Goal: Transaction & Acquisition: Purchase product/service

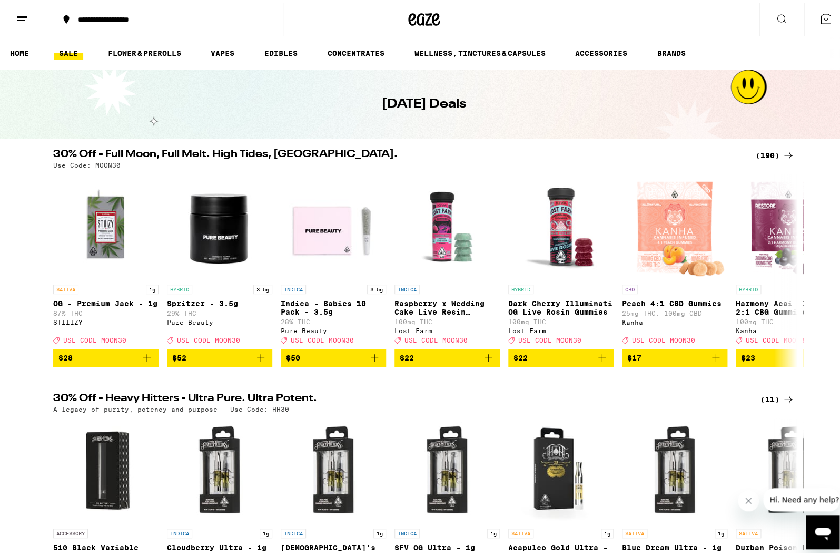
click at [769, 149] on div "(190)" at bounding box center [775, 152] width 39 height 13
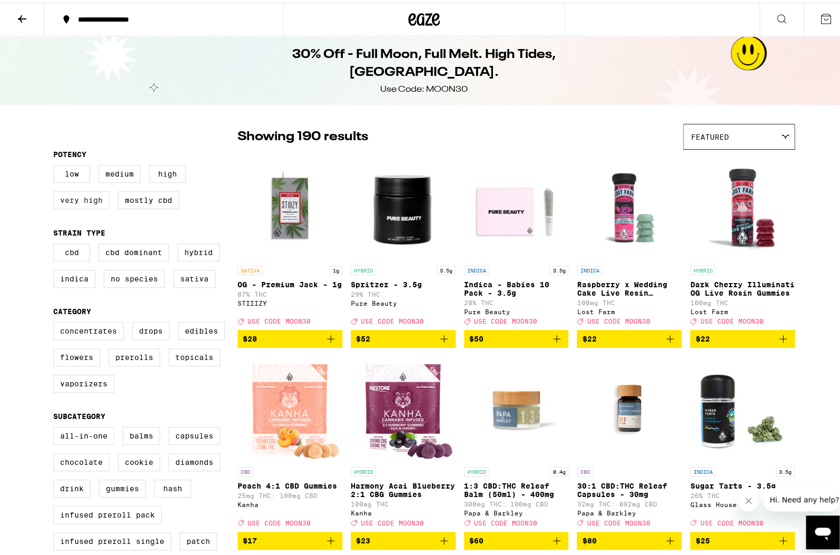
click at [81, 201] on label "Very High" at bounding box center [81, 198] width 56 height 18
click at [56, 164] on input "Very High" at bounding box center [55, 164] width 1 height 1
checkbox input "true"
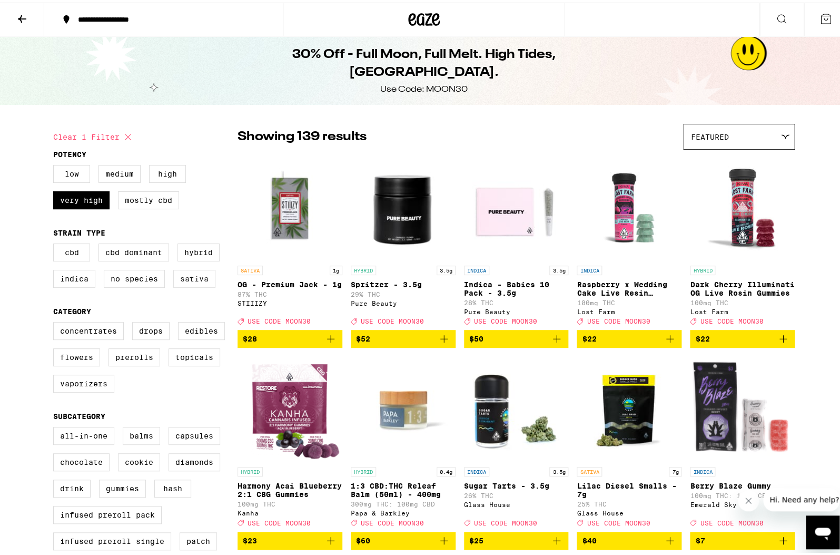
click at [192, 285] on label "Sativa" at bounding box center [194, 276] width 42 height 18
click at [56, 243] on input "Sativa" at bounding box center [55, 242] width 1 height 1
checkbox input "true"
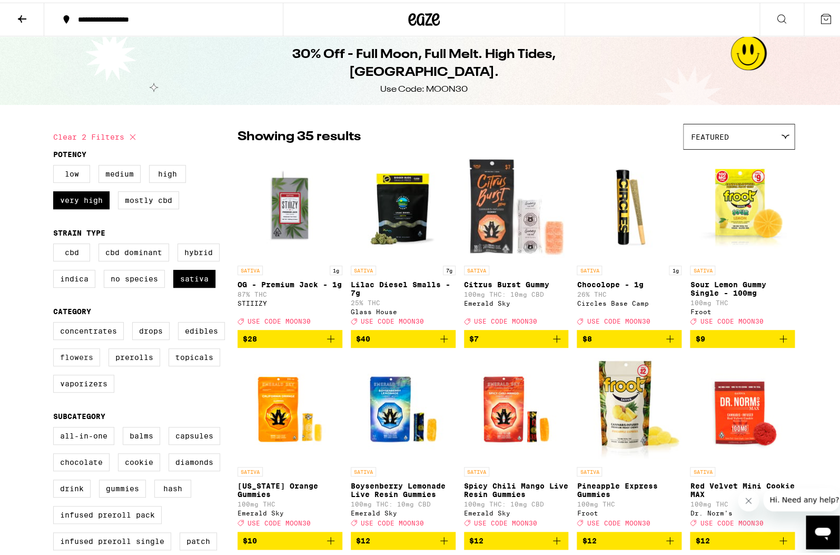
click at [87, 364] on label "Flowers" at bounding box center [76, 355] width 47 height 18
click at [56, 321] on input "Flowers" at bounding box center [55, 321] width 1 height 1
checkbox input "true"
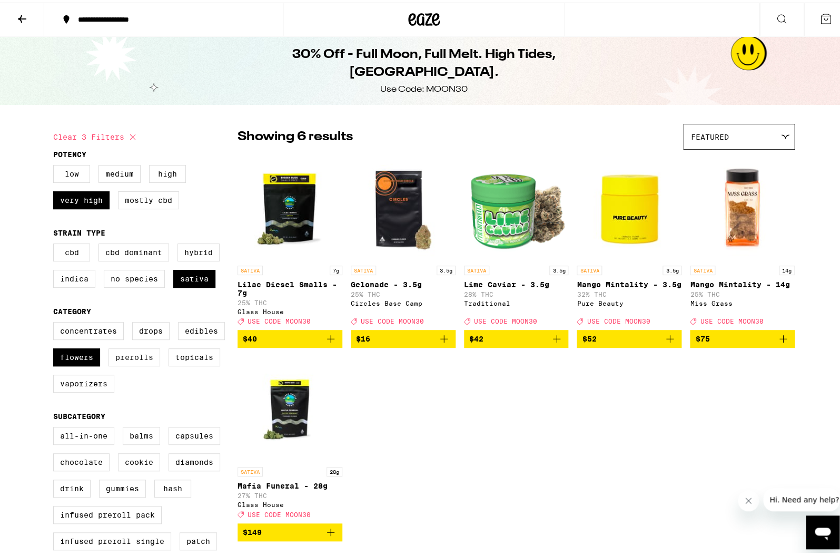
click at [122, 364] on label "Prerolls" at bounding box center [135, 355] width 52 height 18
click at [56, 321] on input "Prerolls" at bounding box center [55, 321] width 1 height 1
checkbox input "true"
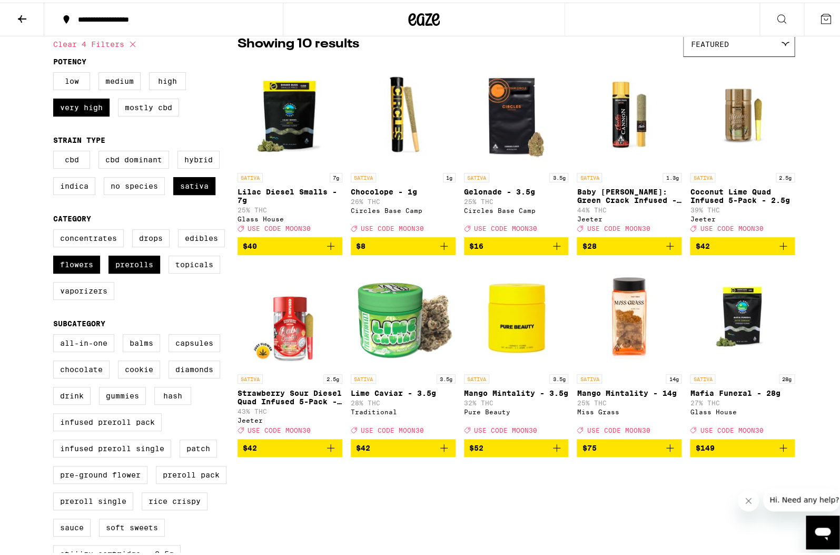
scroll to position [67, 0]
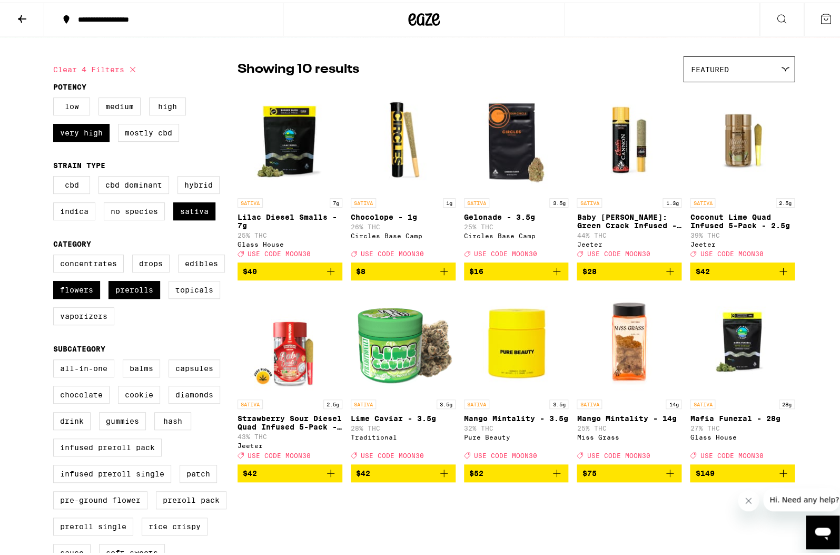
click at [18, 14] on icon at bounding box center [22, 16] width 13 height 13
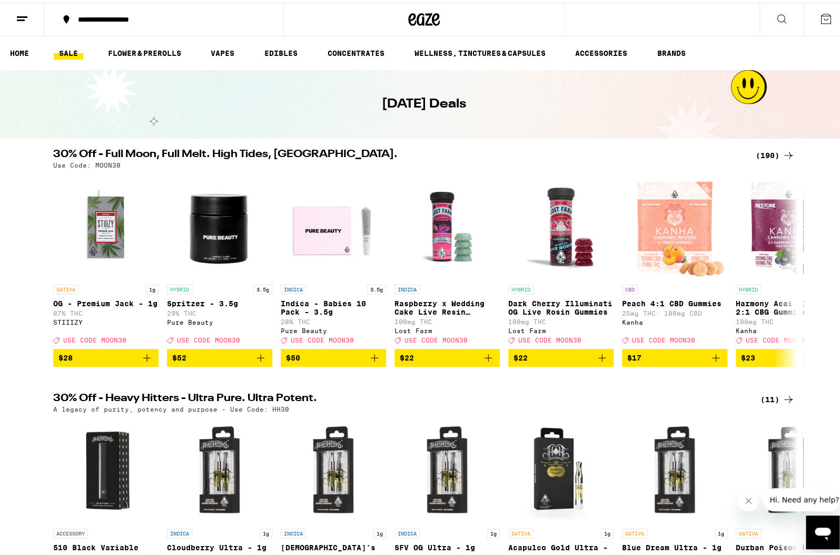
click at [773, 150] on div "(190)" at bounding box center [775, 152] width 39 height 13
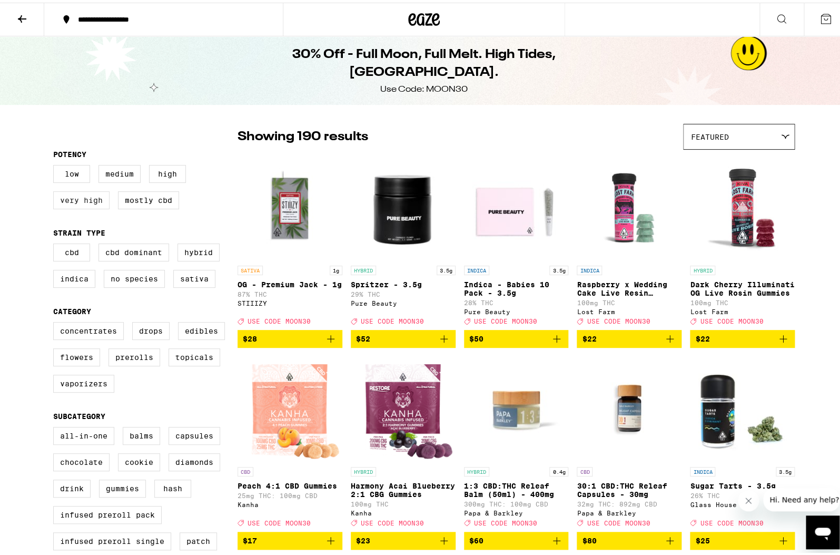
click at [87, 207] on label "Very High" at bounding box center [81, 198] width 56 height 18
click at [56, 164] on input "Very High" at bounding box center [55, 164] width 1 height 1
checkbox input "true"
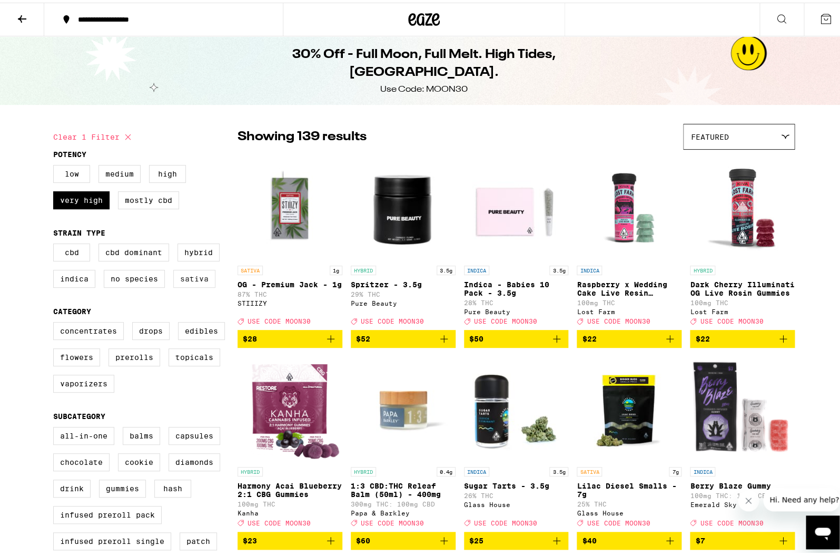
click at [199, 285] on label "Sativa" at bounding box center [194, 276] width 42 height 18
click at [56, 243] on input "Sativa" at bounding box center [55, 242] width 1 height 1
checkbox input "true"
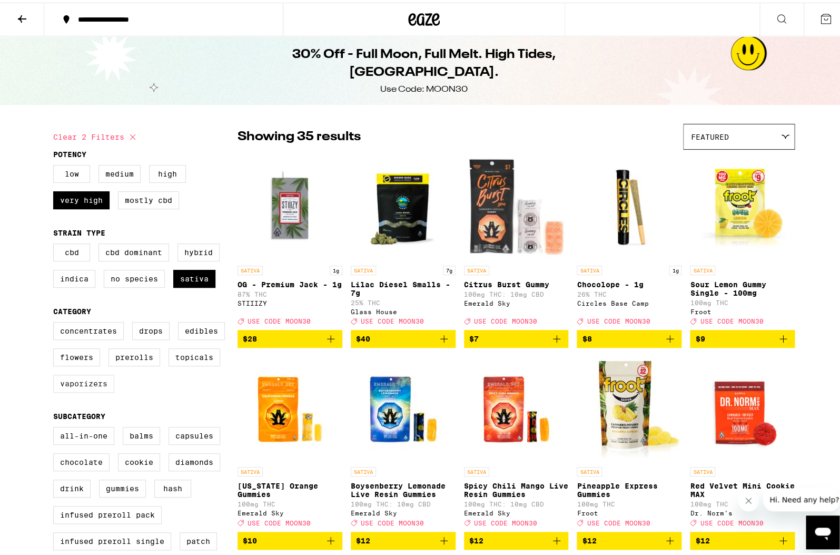
click at [87, 390] on label "Vaporizers" at bounding box center [83, 381] width 61 height 18
click at [56, 321] on input "Vaporizers" at bounding box center [55, 321] width 1 height 1
checkbox input "true"
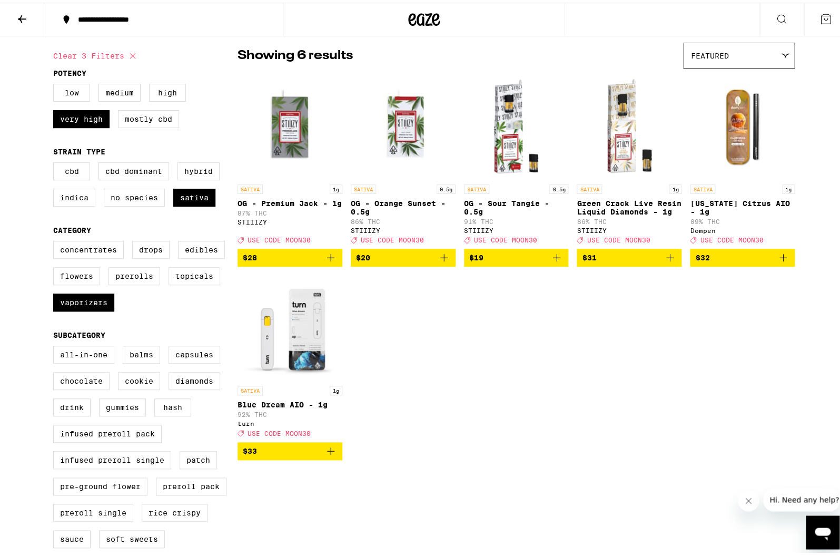
scroll to position [84, 0]
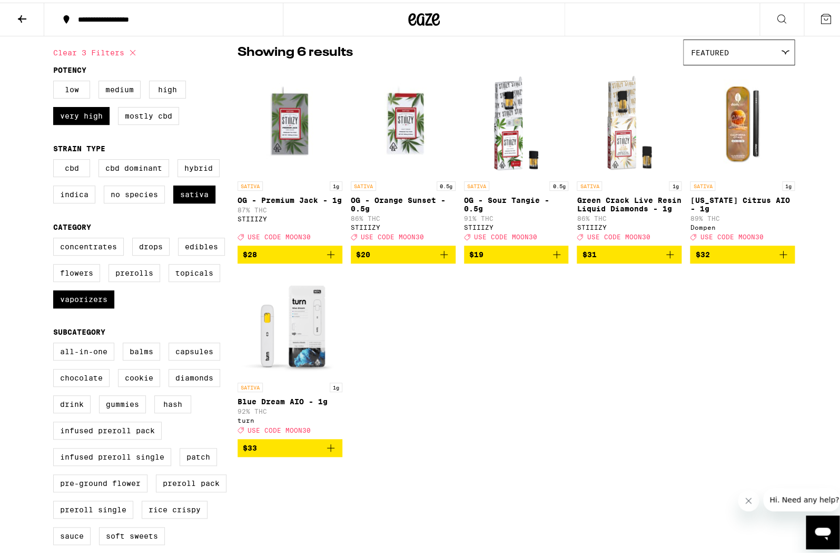
click at [25, 10] on icon at bounding box center [22, 16] width 13 height 13
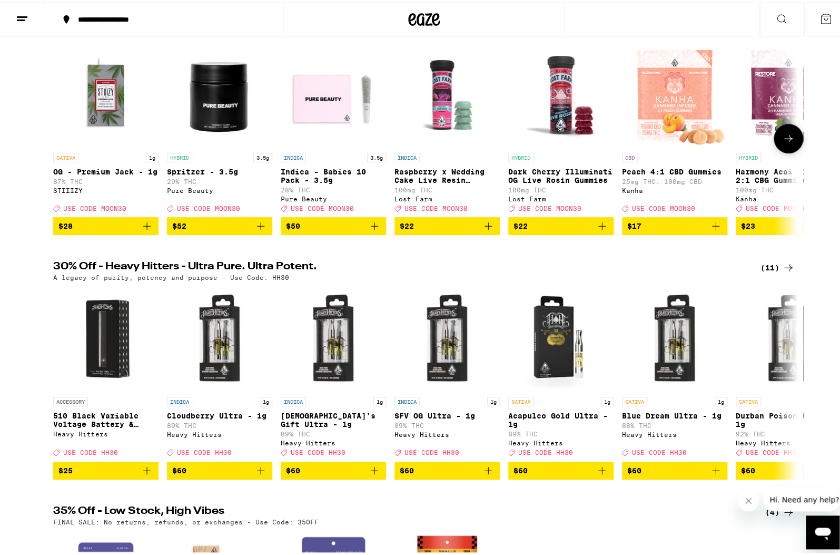
scroll to position [135, 0]
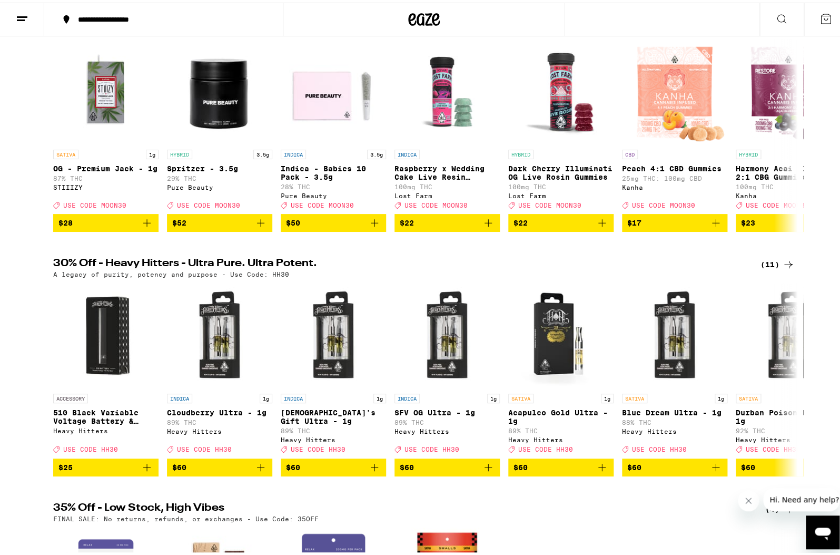
click at [766, 268] on div "(11)" at bounding box center [778, 262] width 34 height 13
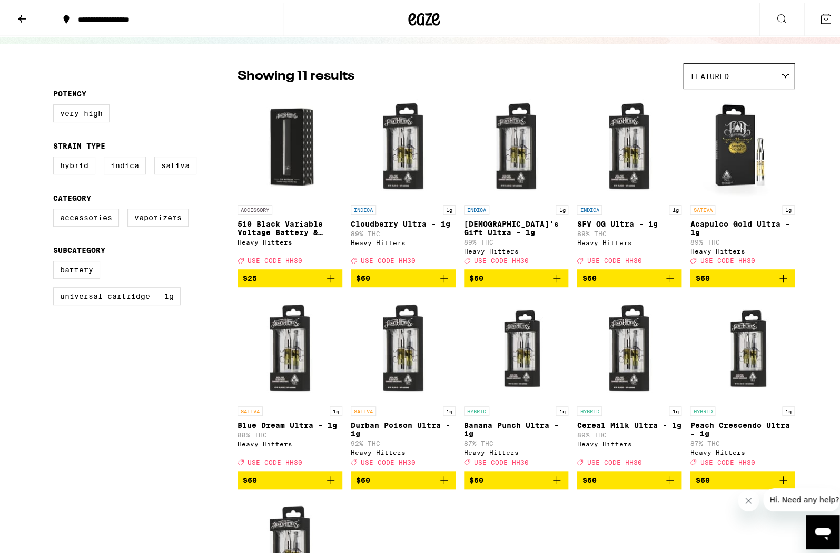
scroll to position [59, 0]
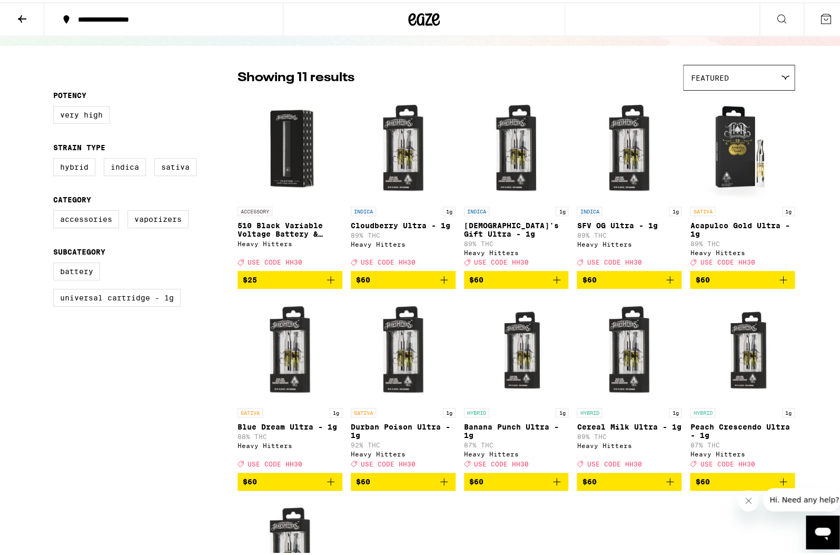
click at [34, 8] on button at bounding box center [22, 17] width 44 height 33
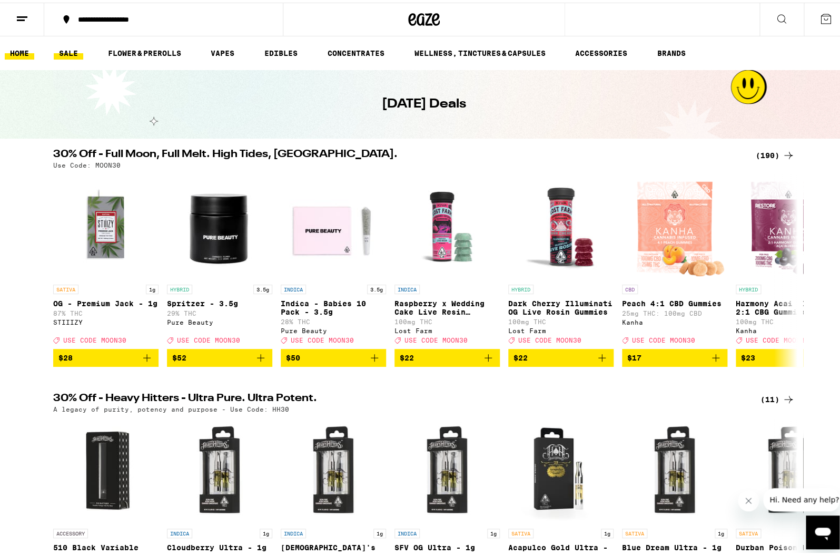
click at [26, 50] on link "HOME" at bounding box center [20, 50] width 30 height 13
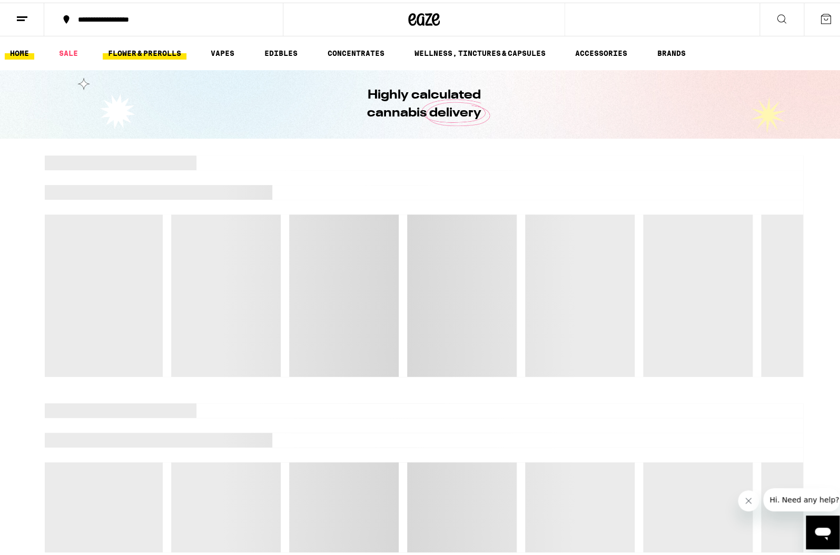
click at [172, 51] on link "FLOWER & PREROLLS" at bounding box center [145, 50] width 84 height 13
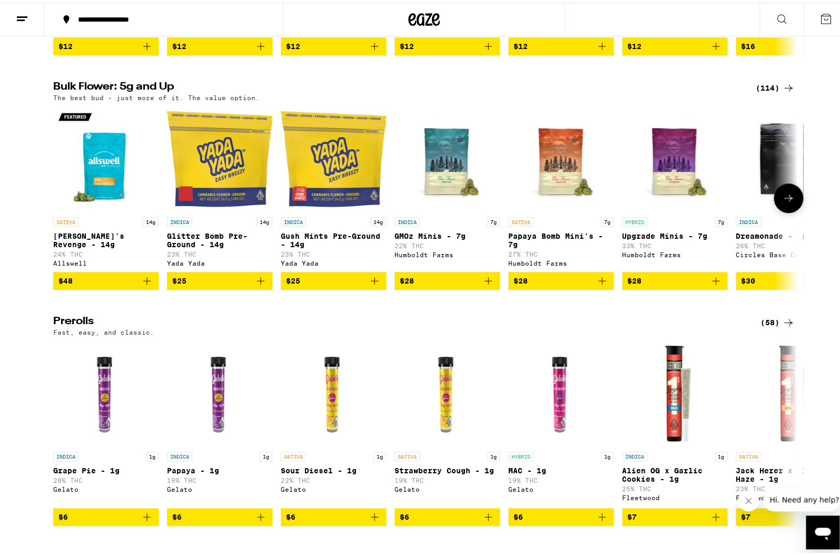
scroll to position [320, 0]
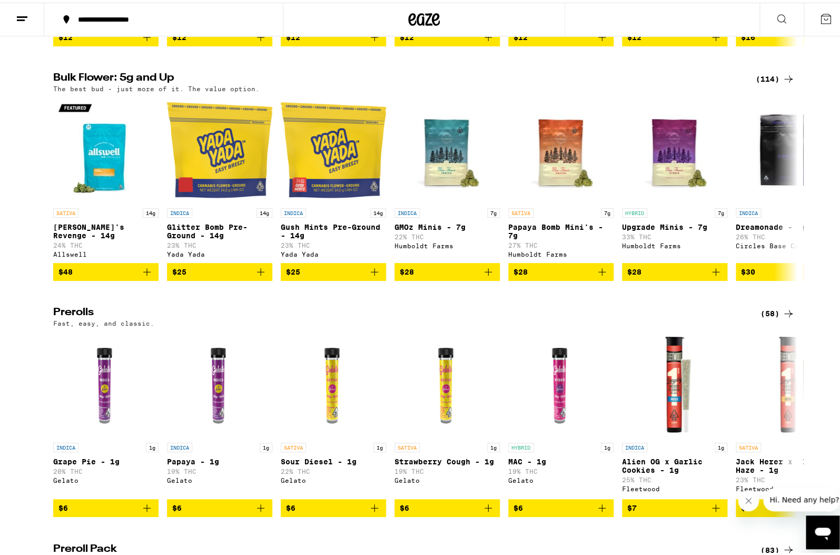
click at [772, 317] on div "(58)" at bounding box center [778, 311] width 34 height 13
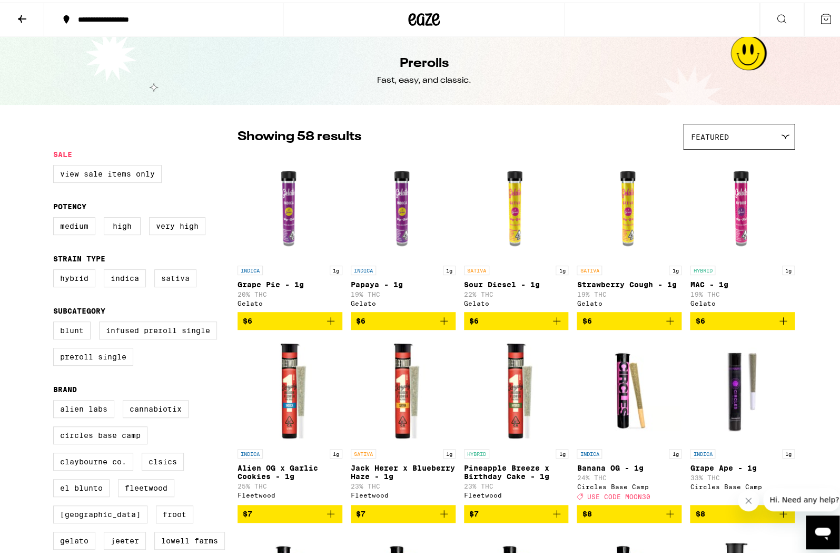
click at [168, 285] on label "Sativa" at bounding box center [175, 276] width 42 height 18
click at [56, 269] on input "Sativa" at bounding box center [55, 268] width 1 height 1
checkbox input "true"
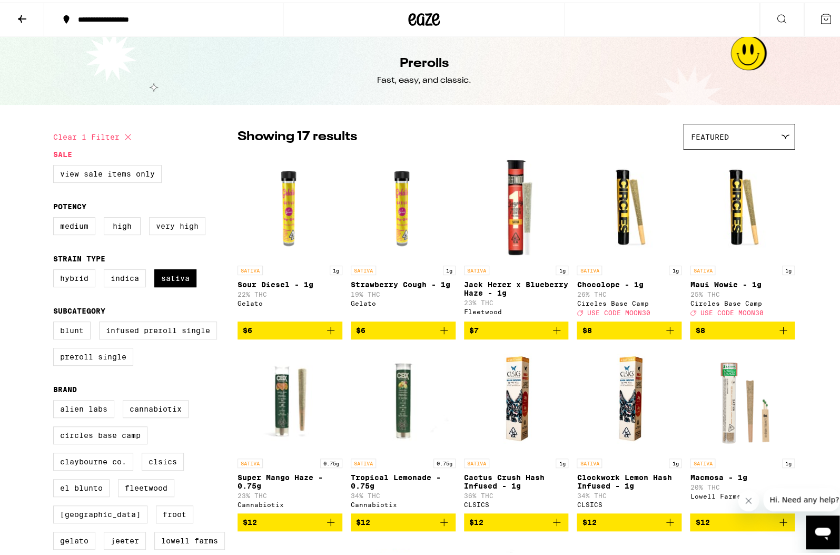
click at [179, 225] on label "Very High" at bounding box center [177, 223] width 56 height 18
click at [56, 217] on input "Very High" at bounding box center [55, 216] width 1 height 1
checkbox input "true"
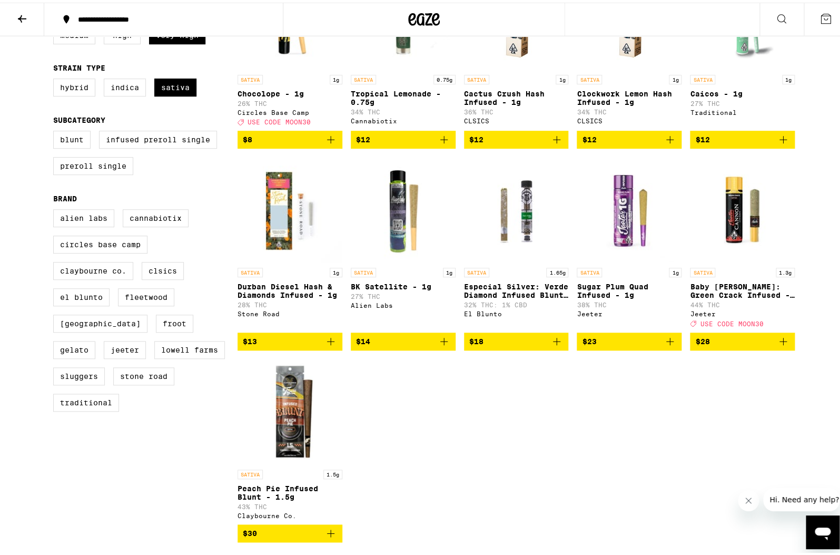
scroll to position [202, 0]
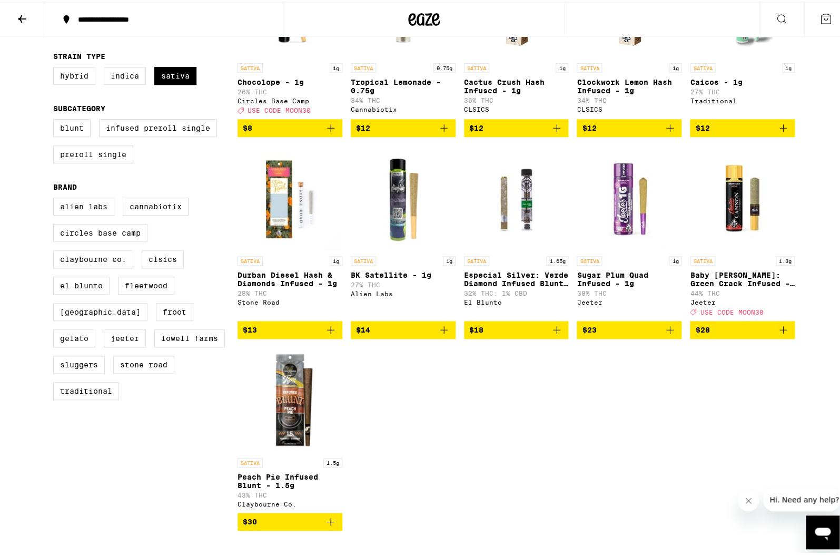
click at [638, 334] on span "$23" at bounding box center [629, 327] width 94 height 13
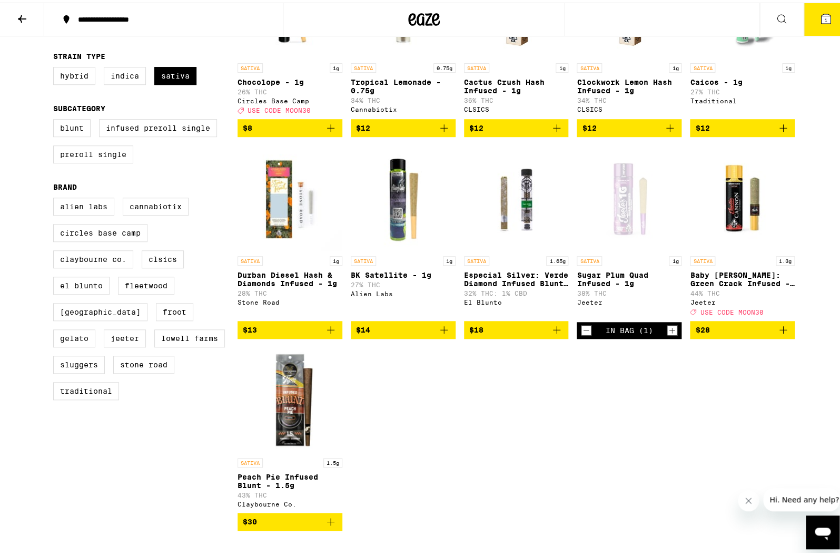
scroll to position [236, 0]
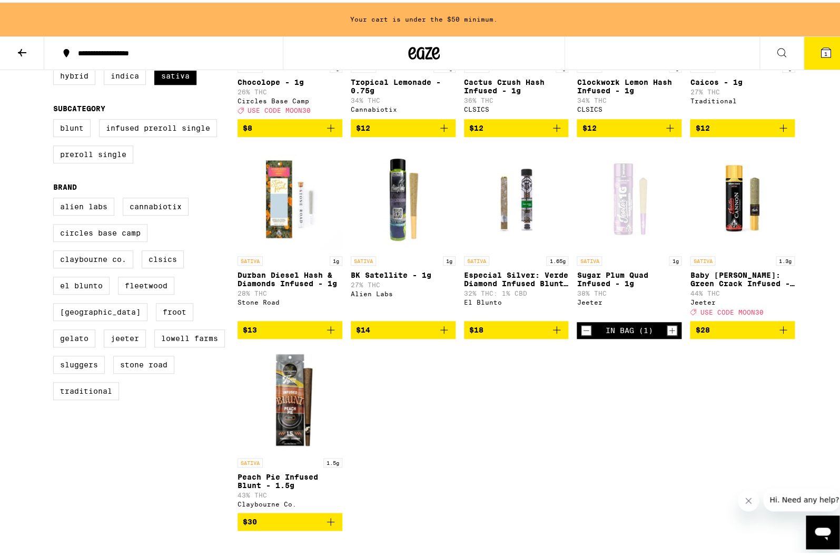
click at [770, 336] on button "$28" at bounding box center [742, 327] width 105 height 18
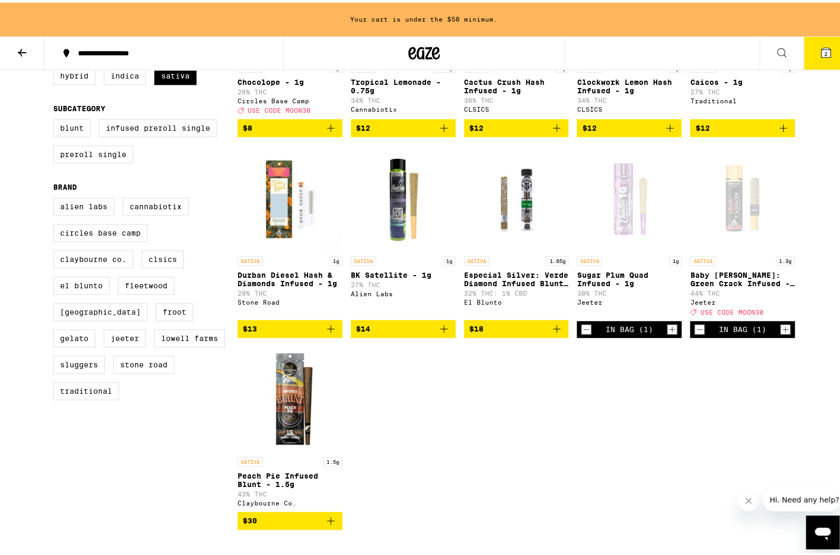
scroll to position [202, 0]
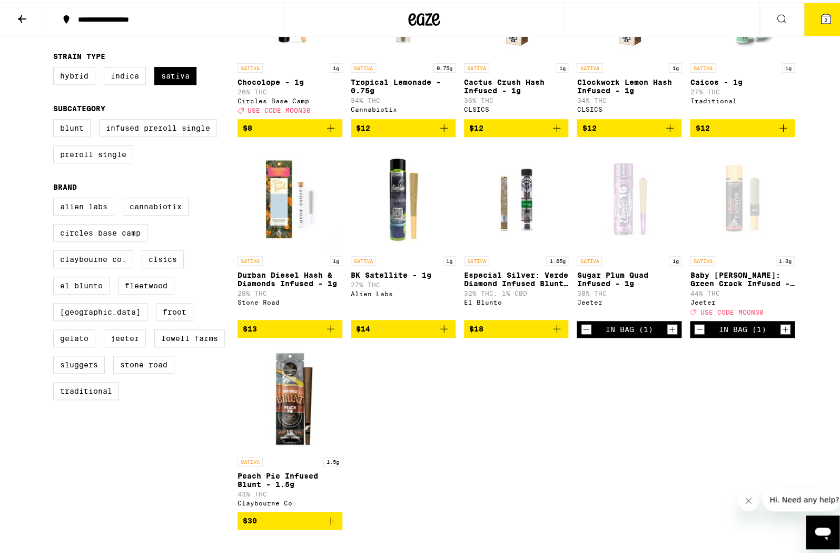
click at [22, 11] on icon at bounding box center [22, 16] width 13 height 13
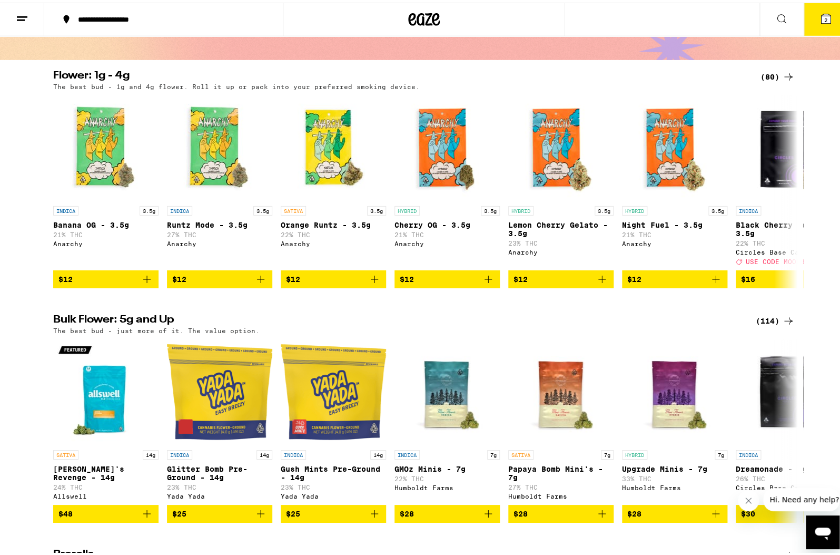
scroll to position [84, 0]
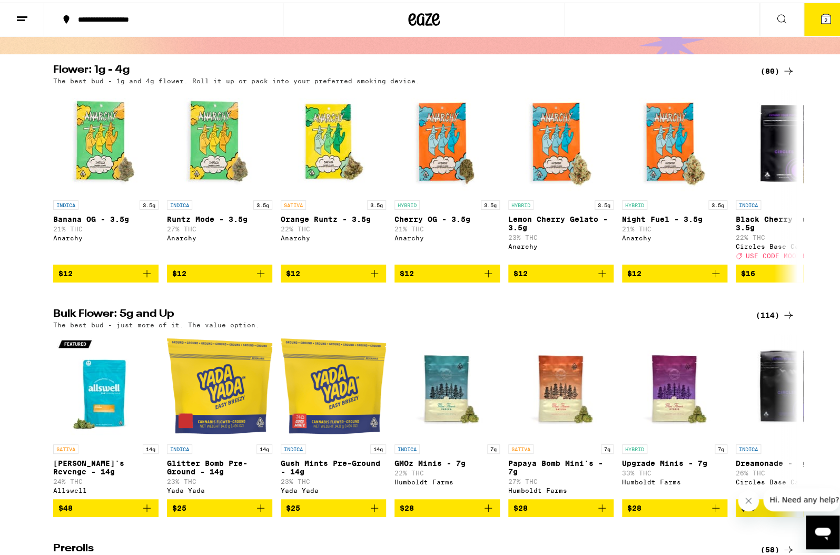
click at [766, 319] on div "(114)" at bounding box center [775, 312] width 39 height 13
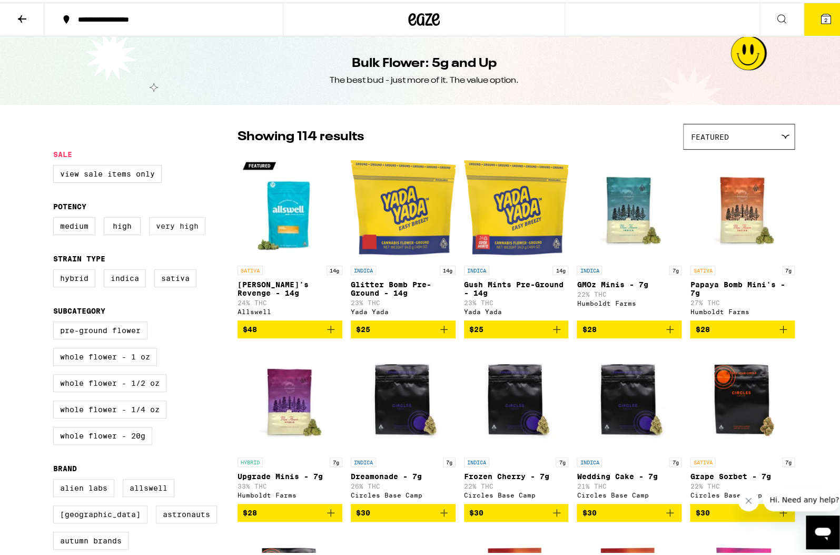
click at [165, 229] on label "Very High" at bounding box center [177, 223] width 56 height 18
click at [56, 217] on input "Very High" at bounding box center [55, 216] width 1 height 1
checkbox input "true"
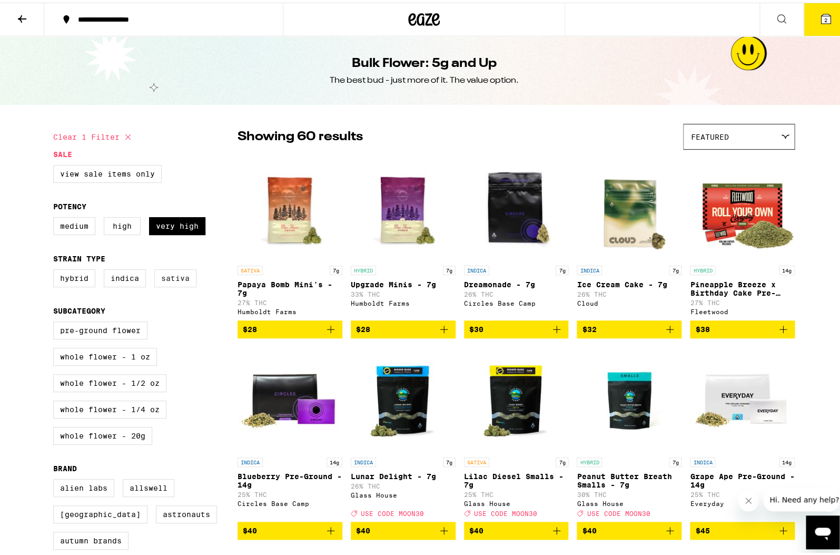
click at [156, 282] on label "Sativa" at bounding box center [175, 276] width 42 height 18
click at [56, 269] on input "Sativa" at bounding box center [55, 268] width 1 height 1
checkbox input "true"
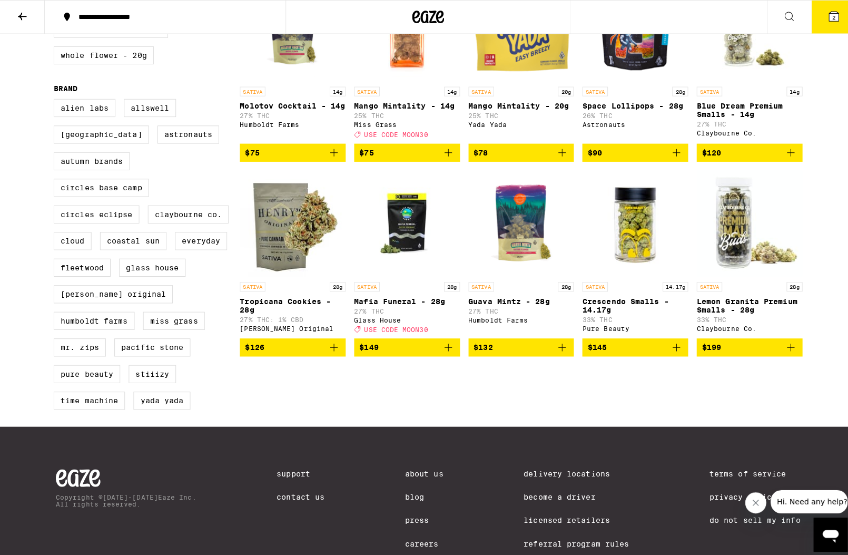
scroll to position [379, 0]
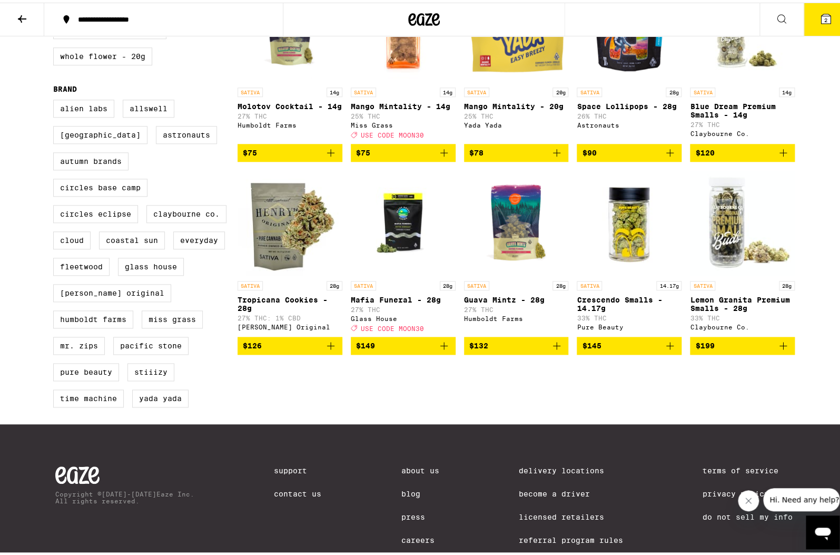
click at [331, 349] on icon "Add to bag" at bounding box center [331, 343] width 13 height 13
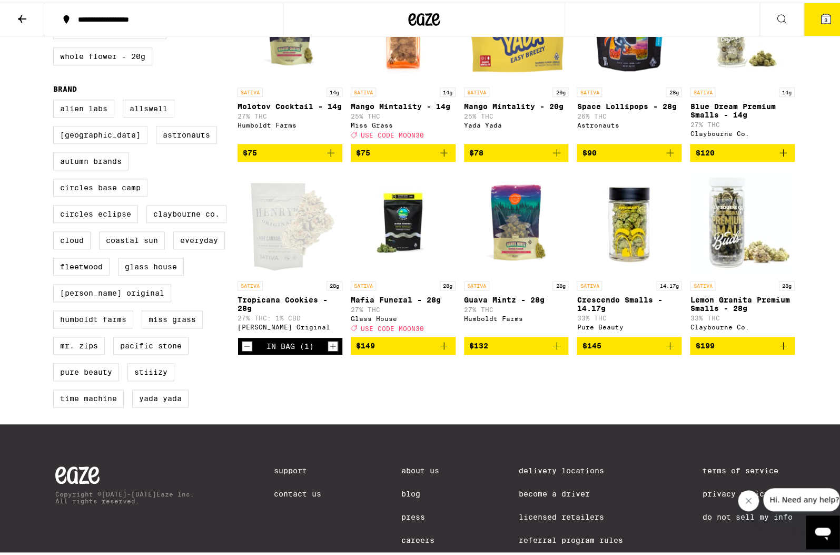
click at [823, 16] on icon at bounding box center [825, 16] width 9 height 9
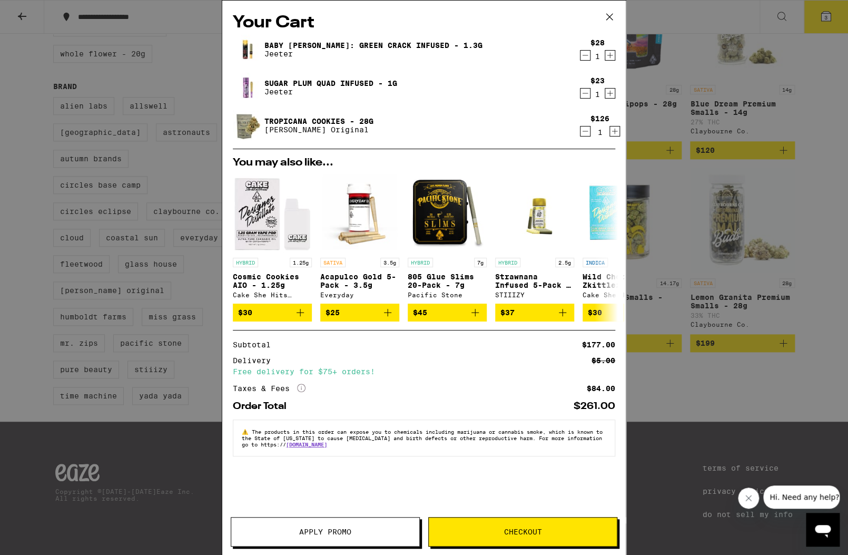
click at [583, 93] on icon "Decrement" at bounding box center [585, 93] width 9 height 13
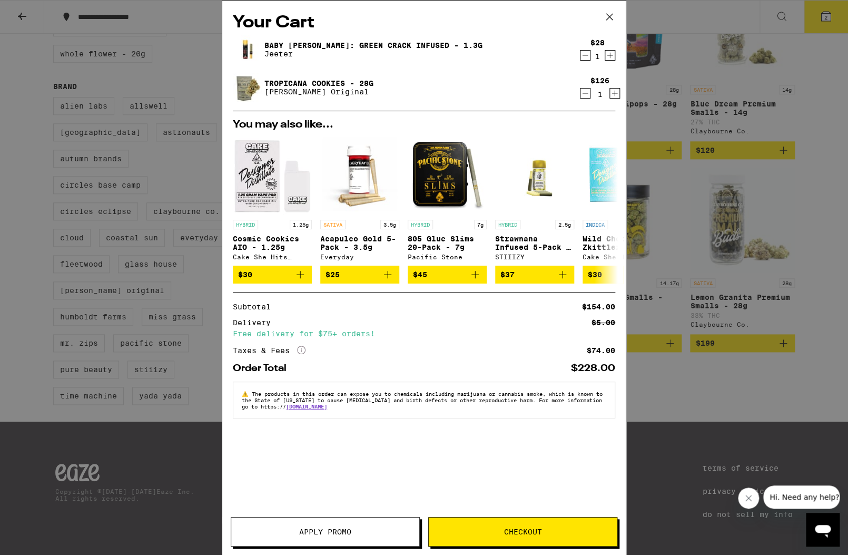
click at [587, 55] on icon "Decrement" at bounding box center [585, 55] width 9 height 13
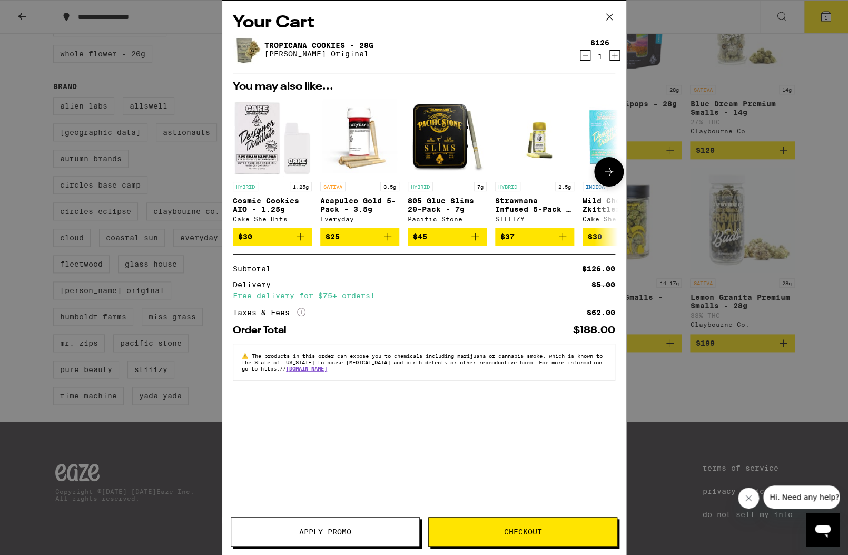
click at [302, 240] on icon "Add to bag" at bounding box center [300, 236] width 7 height 7
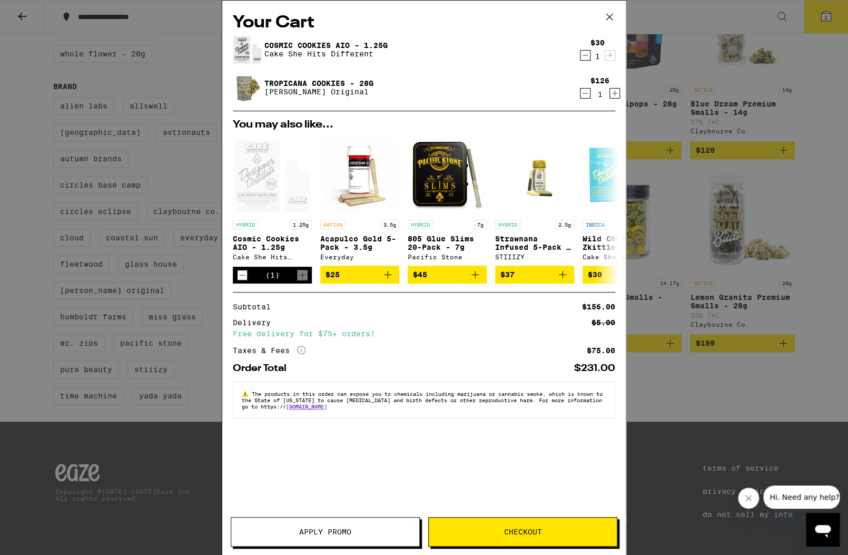
click at [479, 533] on span "Checkout" at bounding box center [523, 531] width 188 height 7
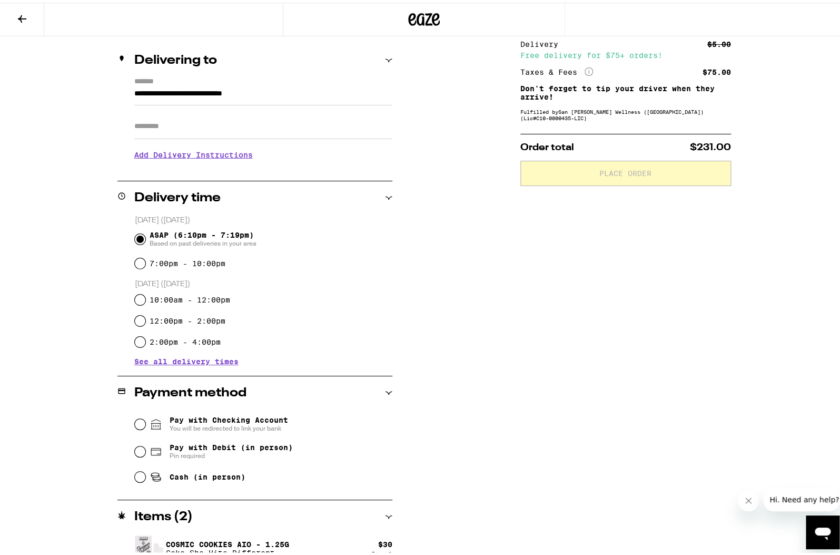
scroll to position [126, 0]
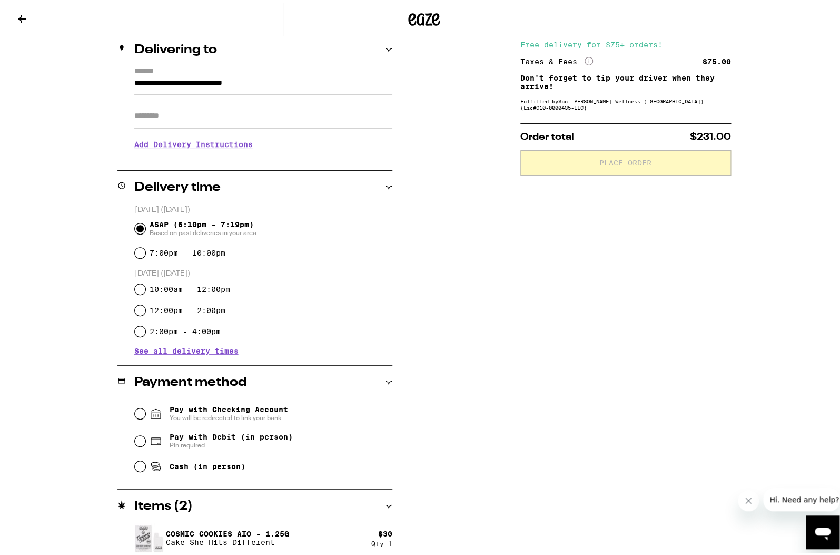
click at [193, 433] on span "Pay with Debit (in person)" at bounding box center [231, 434] width 123 height 8
click at [145, 433] on input "Pay with Debit (in person) Pin required" at bounding box center [140, 438] width 11 height 11
radio input "true"
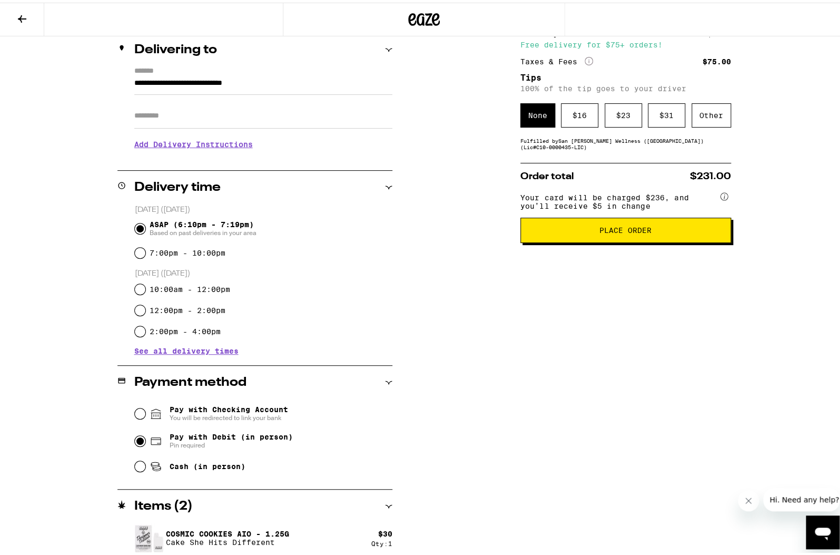
click at [611, 240] on button "Place Order" at bounding box center [626, 227] width 211 height 25
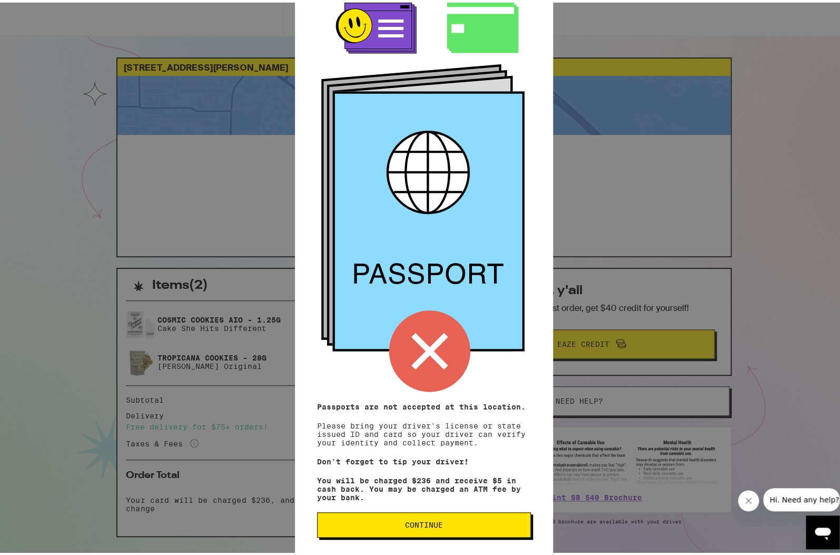
scroll to position [35, 0]
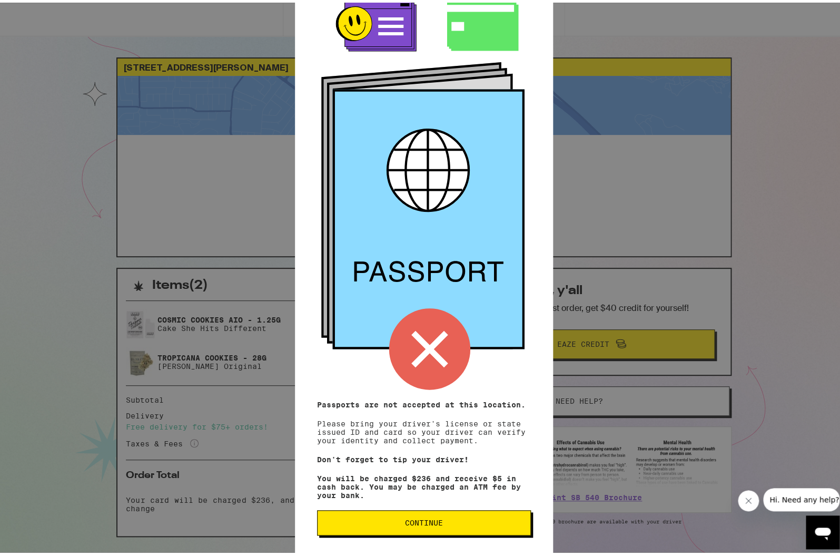
click at [433, 514] on button "Continue" at bounding box center [424, 519] width 214 height 25
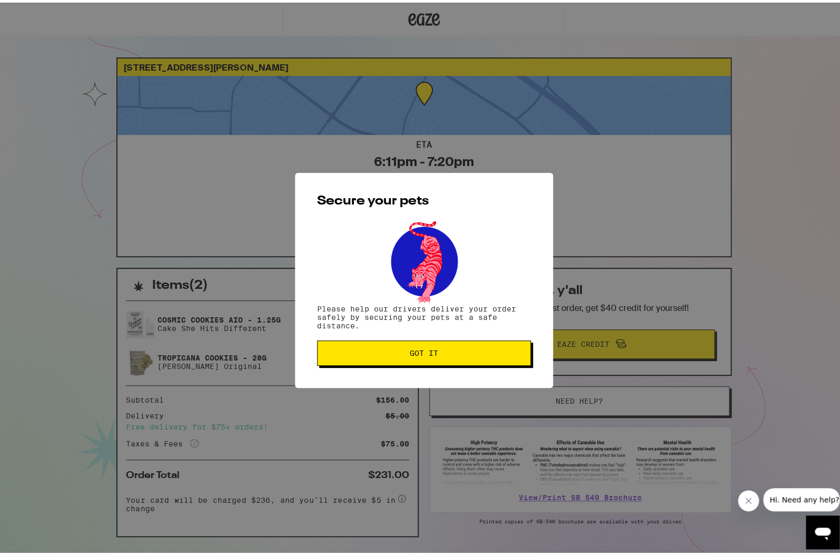
click at [484, 338] on div "Secure your pets Please help our drivers deliver your order safely by securing …" at bounding box center [424, 277] width 258 height 215
click at [480, 356] on button "Got it" at bounding box center [424, 350] width 214 height 25
